Goal: Communication & Community: Answer question/provide support

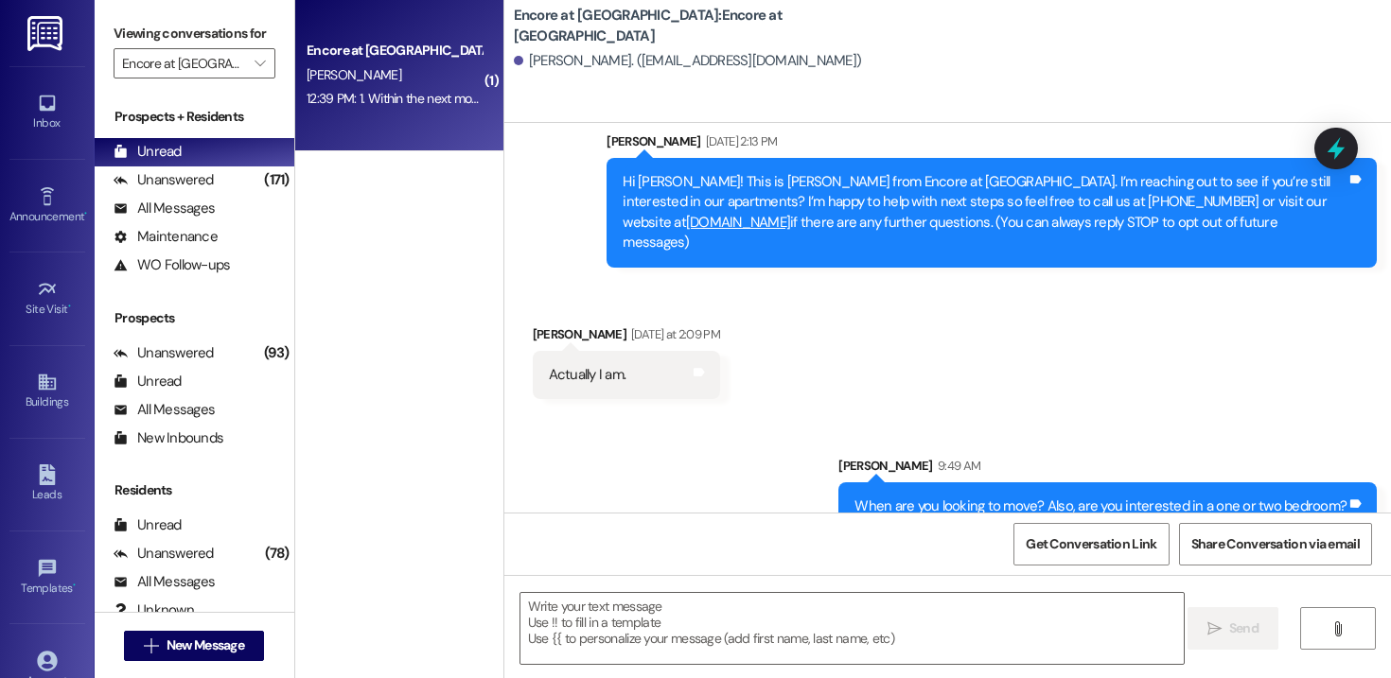
scroll to position [194, 0]
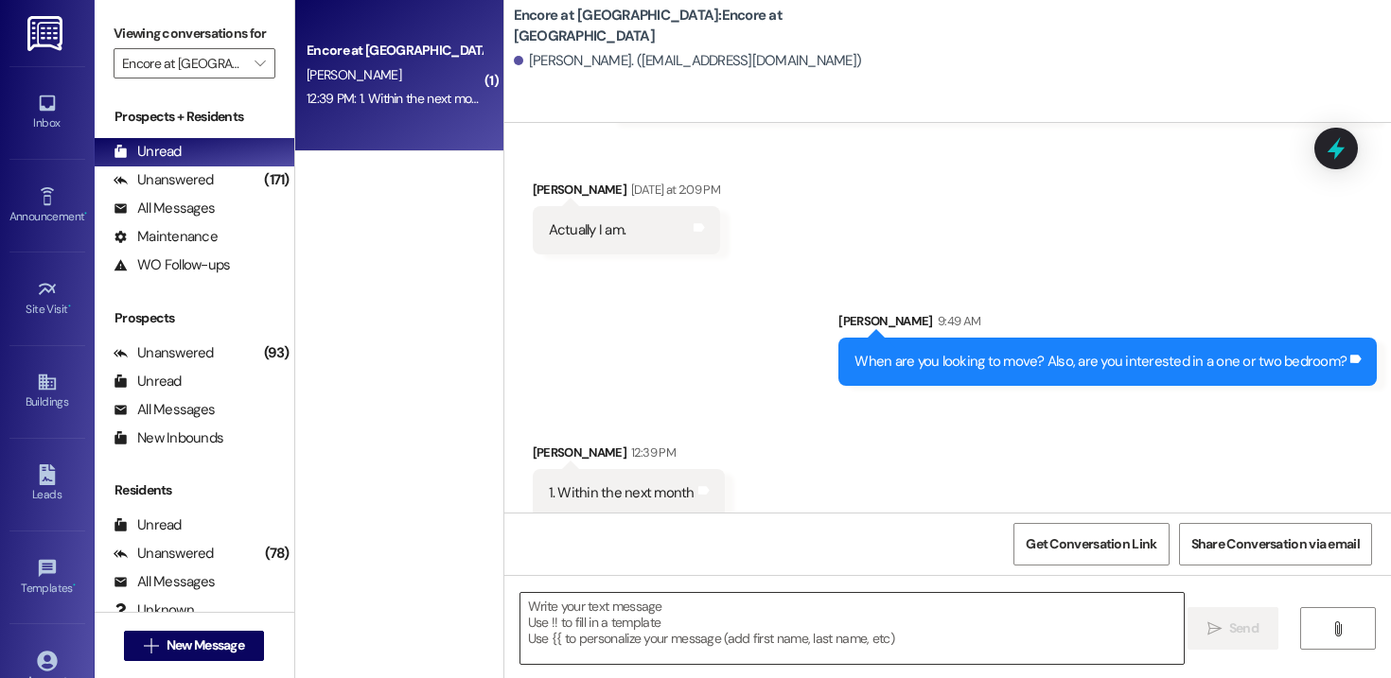
click at [656, 620] on textarea at bounding box center [851, 628] width 663 height 71
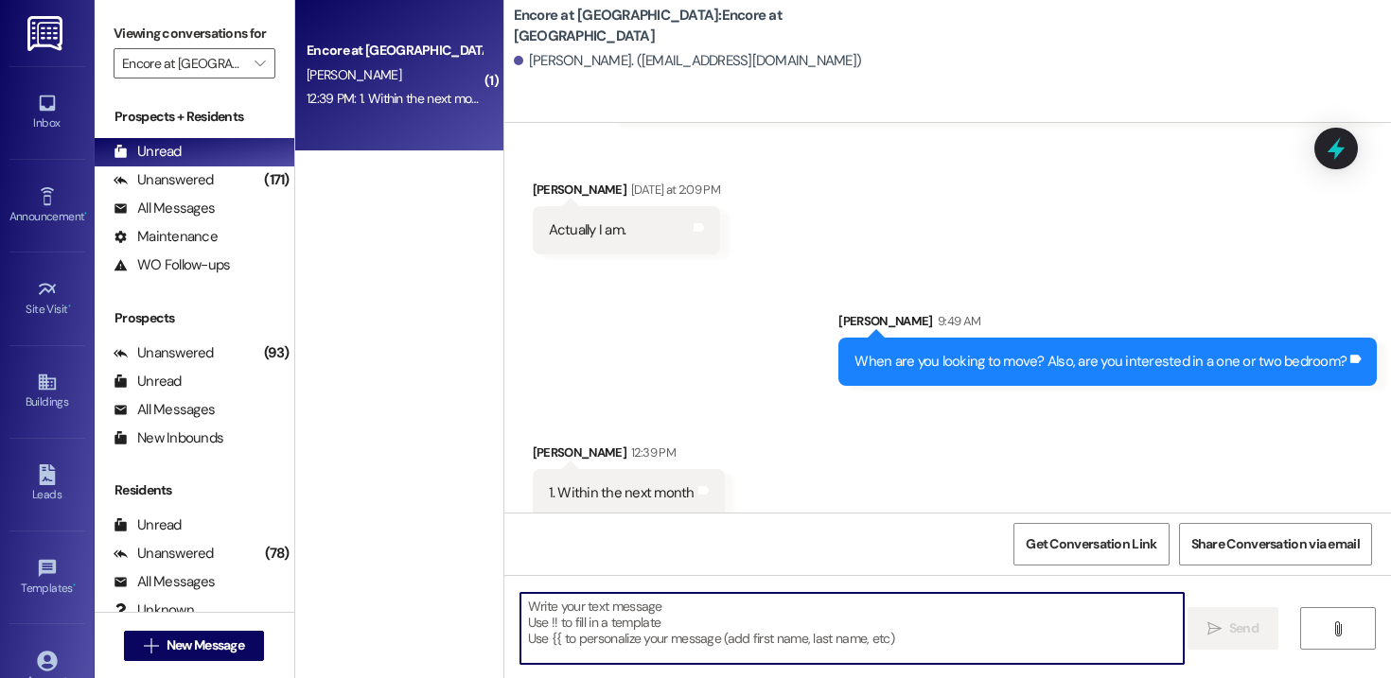
click at [640, 611] on textarea at bounding box center [851, 628] width 663 height 71
click at [637, 484] on div "1. Within the next month Tags and notes" at bounding box center [629, 493] width 192 height 48
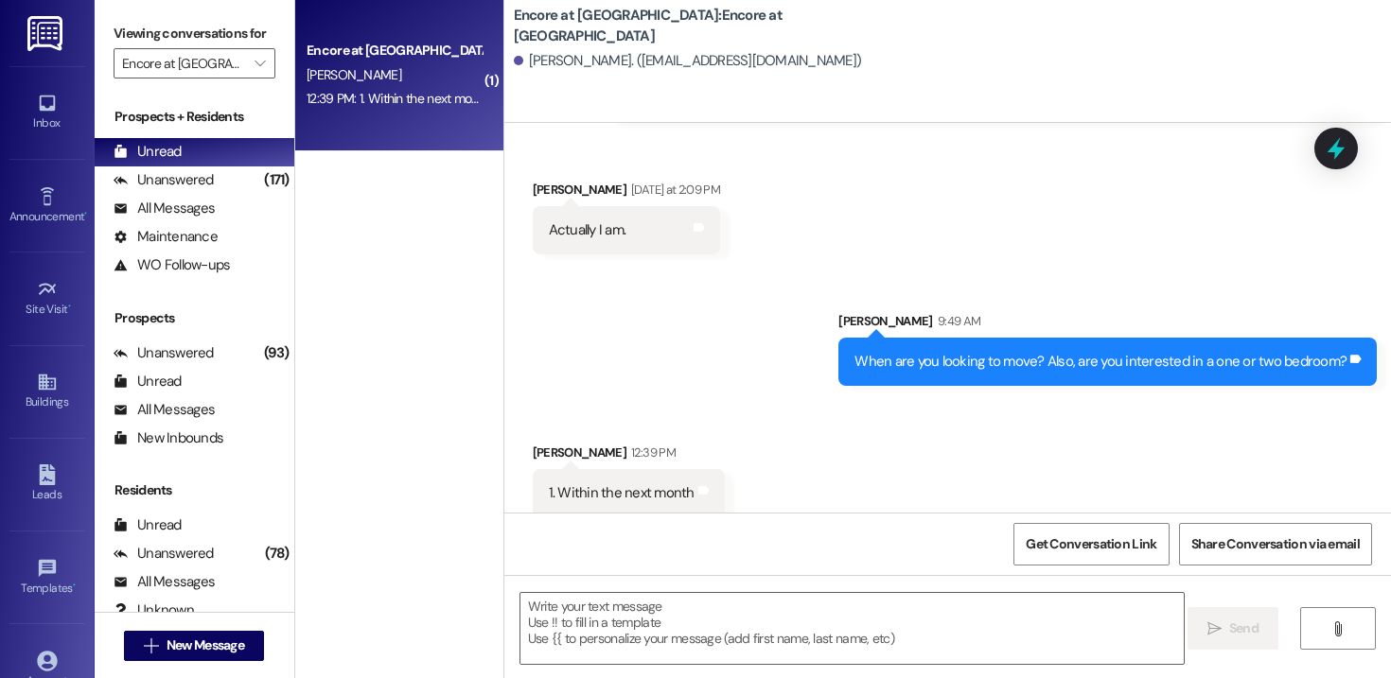
click at [627, 483] on div "1. Within the next month" at bounding box center [622, 493] width 146 height 20
copy div "1. Within the next month Tags and notes"
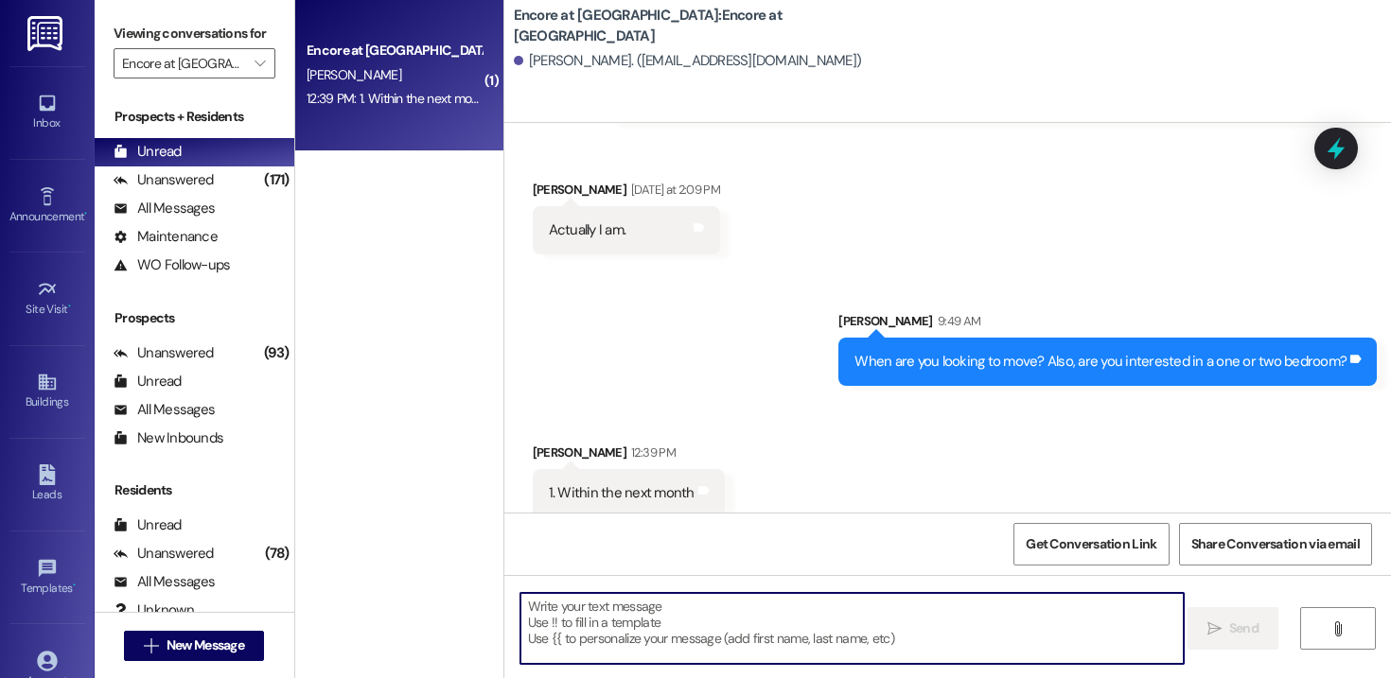
click at [654, 636] on textarea at bounding box center [851, 628] width 663 height 71
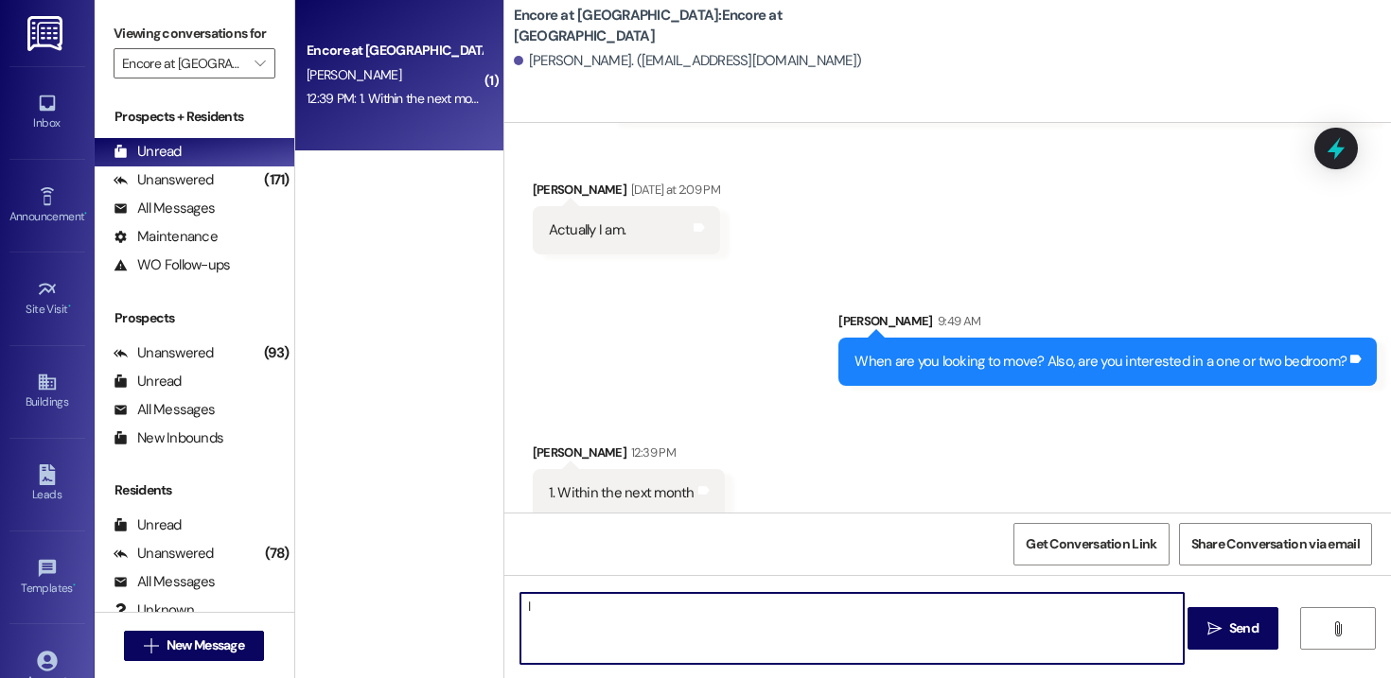
type textarea "I"
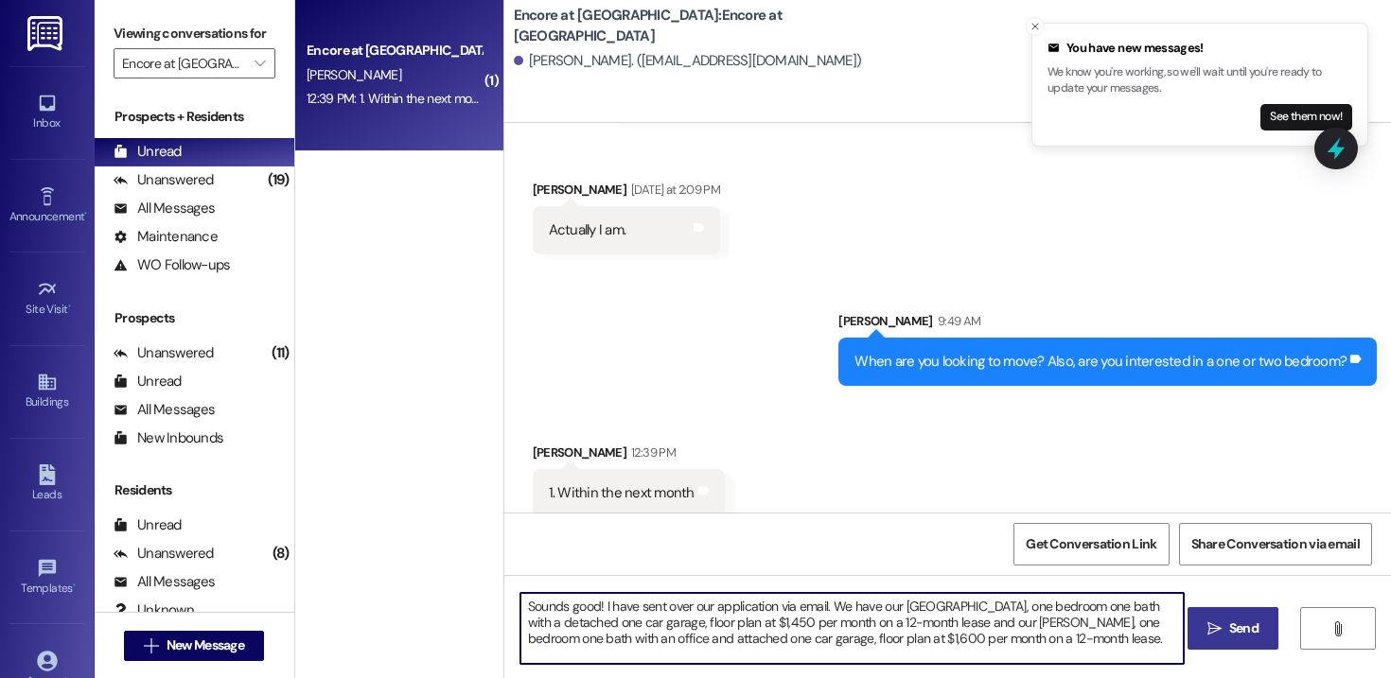
type textarea "Sounds good! I have sent over our application via email. We have our Arlington,…"
click at [1225, 621] on span "Send" at bounding box center [1243, 629] width 37 height 20
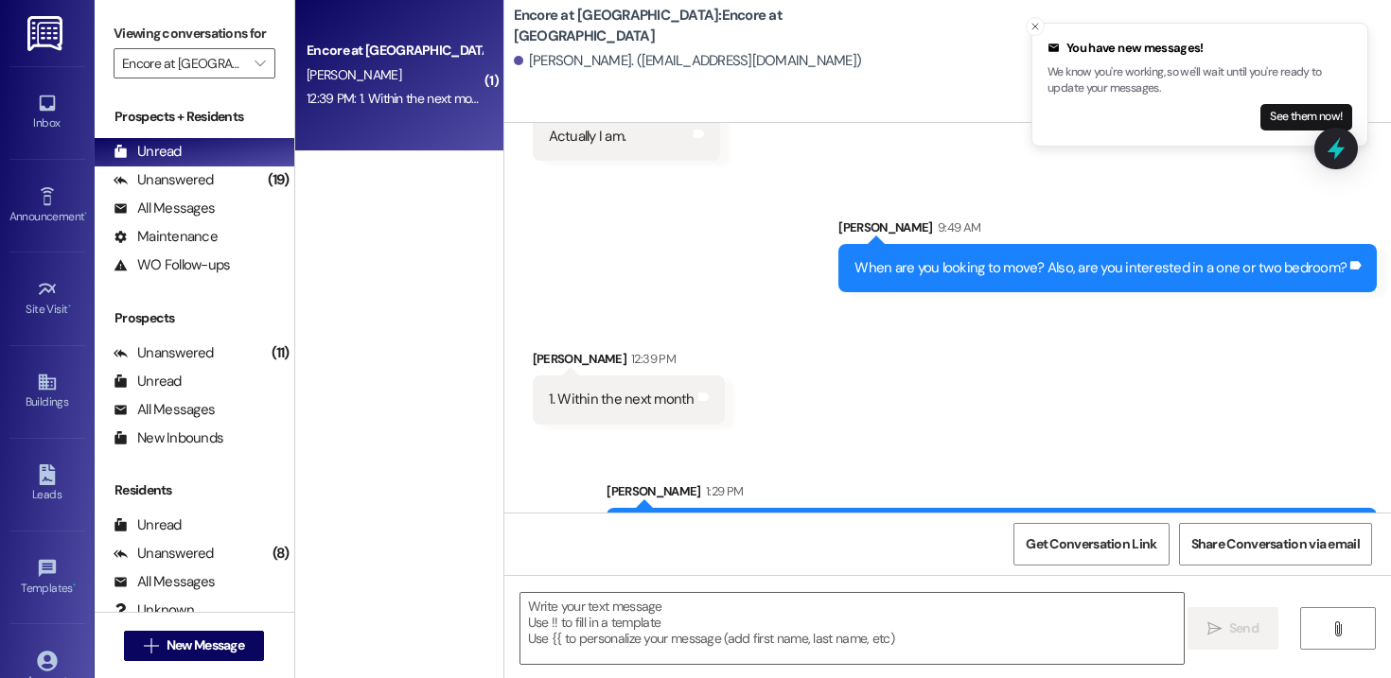
scroll to position [366, 0]
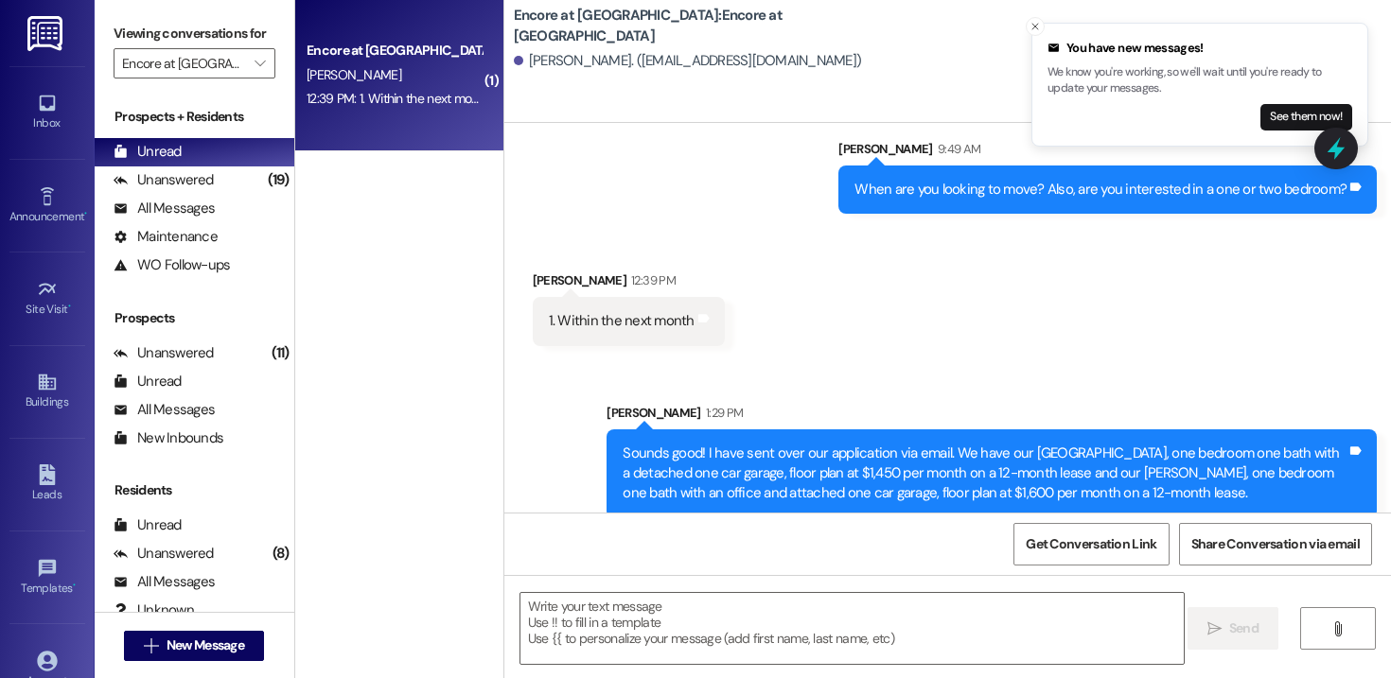
click at [606, 311] on div "1. Within the next month" at bounding box center [622, 321] width 146 height 20
copy div "1. Within the next month Tags and notes Sent via SMS"
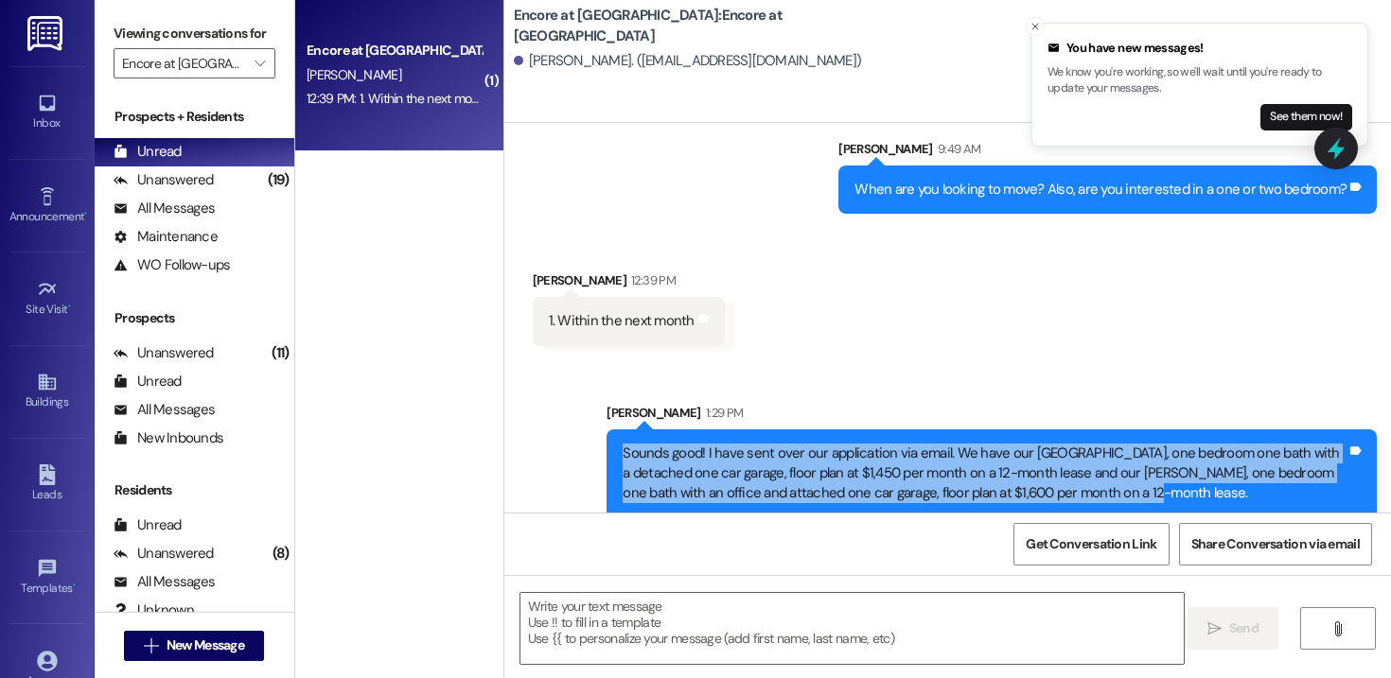
drag, startPoint x: 1107, startPoint y: 484, endPoint x: 610, endPoint y: 435, distance: 499.1
click at [610, 435] on div "Sounds good! I have sent over our application via email. We have our Arlington,…" at bounding box center [991, 473] width 770 height 89
copy div "Sounds good! I have sent over our application via email. We have our Arlington,…"
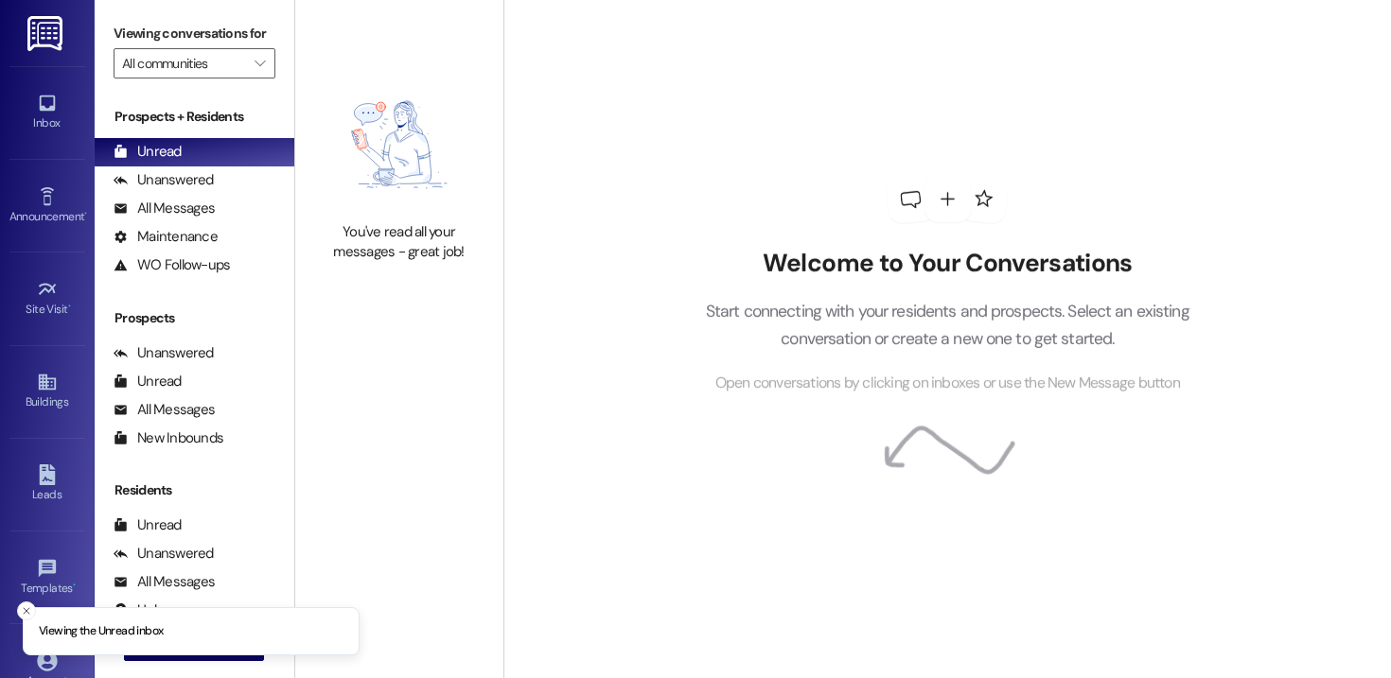
type input "Encore at [GEOGRAPHIC_DATA]"
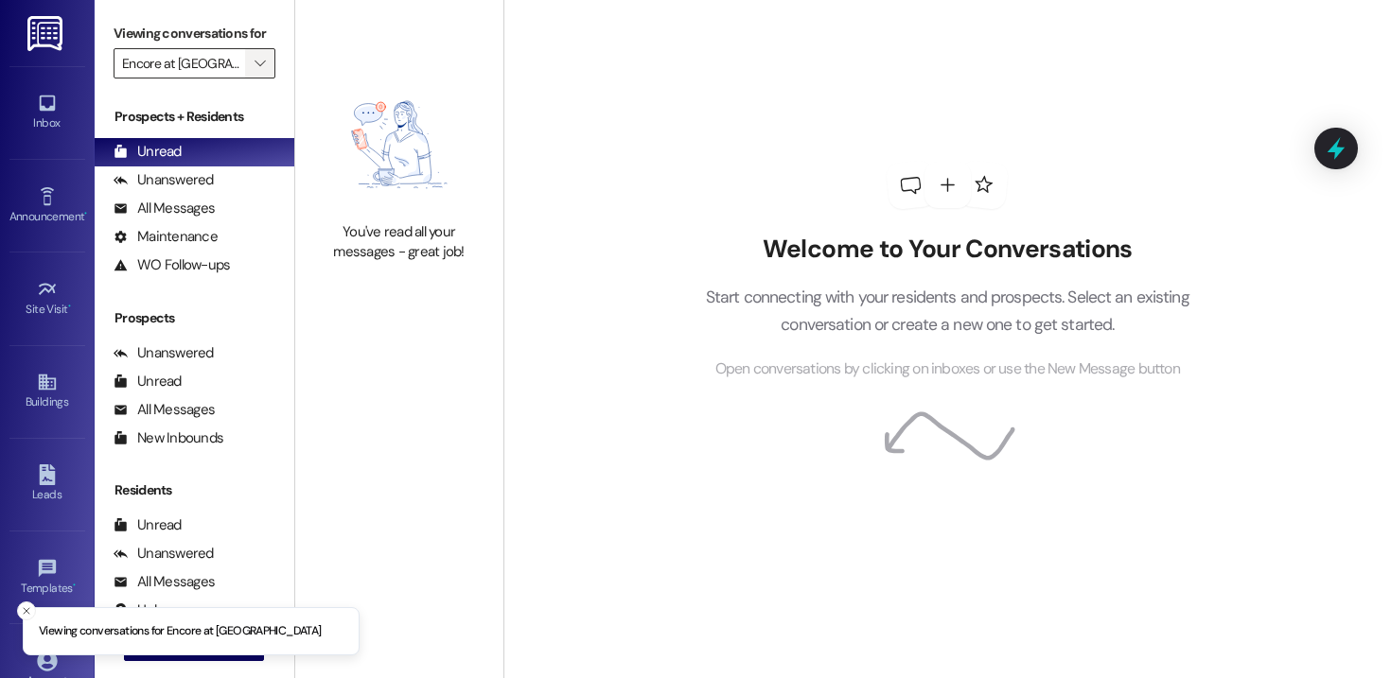
click at [254, 71] on icon "" at bounding box center [259, 63] width 10 height 15
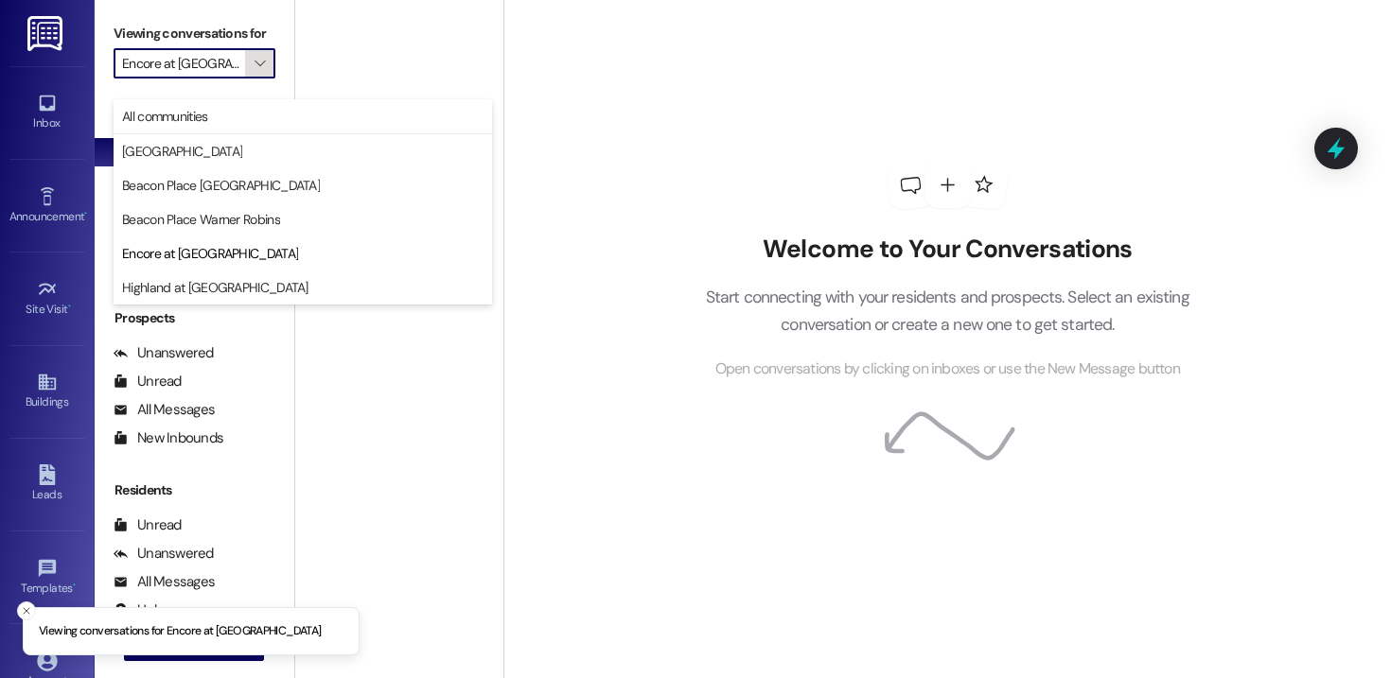
scroll to position [0, 18]
click at [225, 110] on span "All communities" at bounding box center [302, 116] width 361 height 19
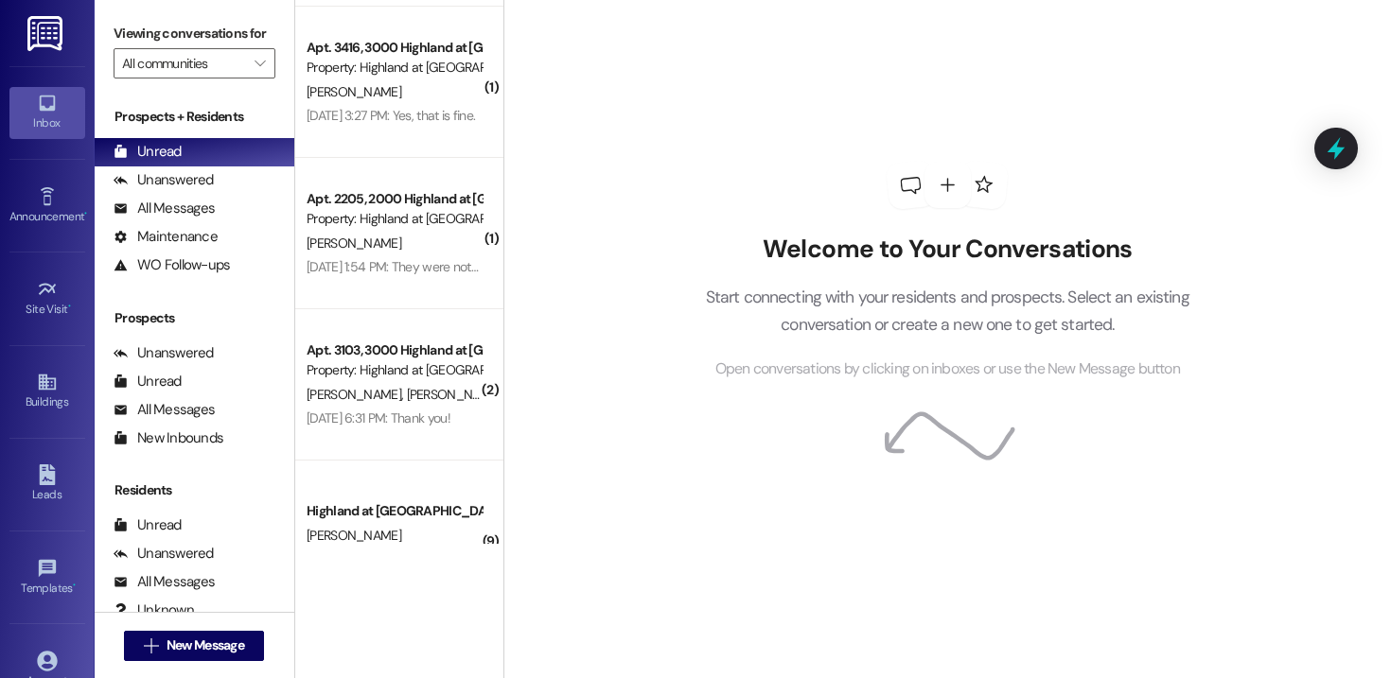
scroll to position [818, 0]
